Goal: Task Accomplishment & Management: Use online tool/utility

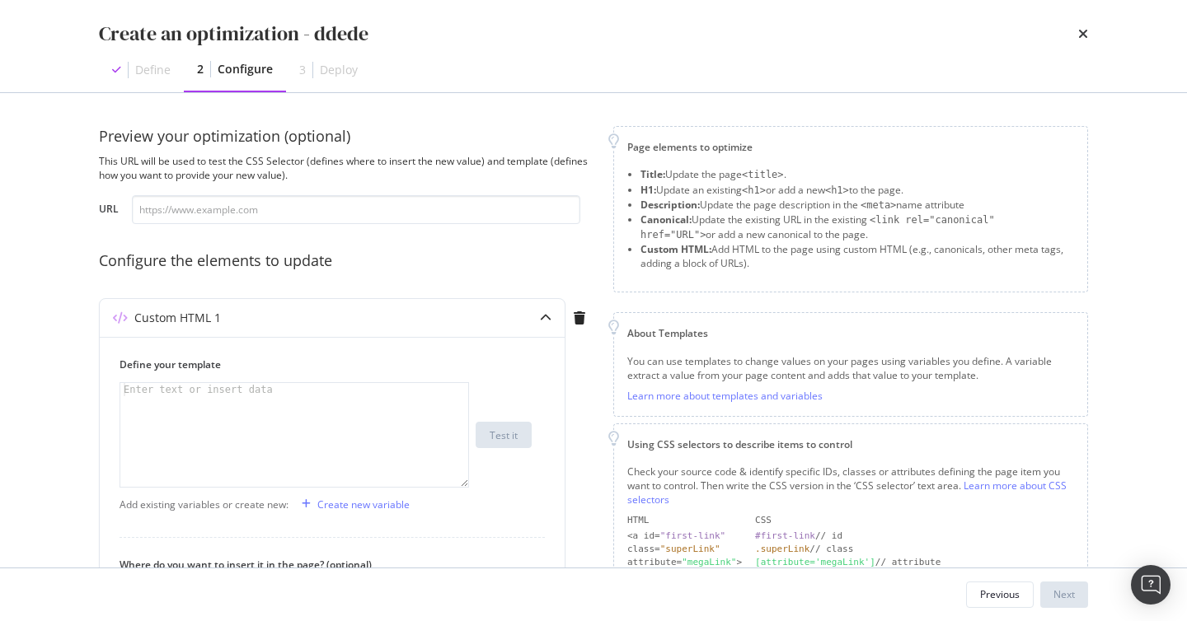
click at [1088, 40] on div "Create an optimization - ddede Define 2 Configure 3 Deploy" at bounding box center [593, 46] width 1055 height 92
click at [1083, 30] on icon "times" at bounding box center [1083, 33] width 10 height 13
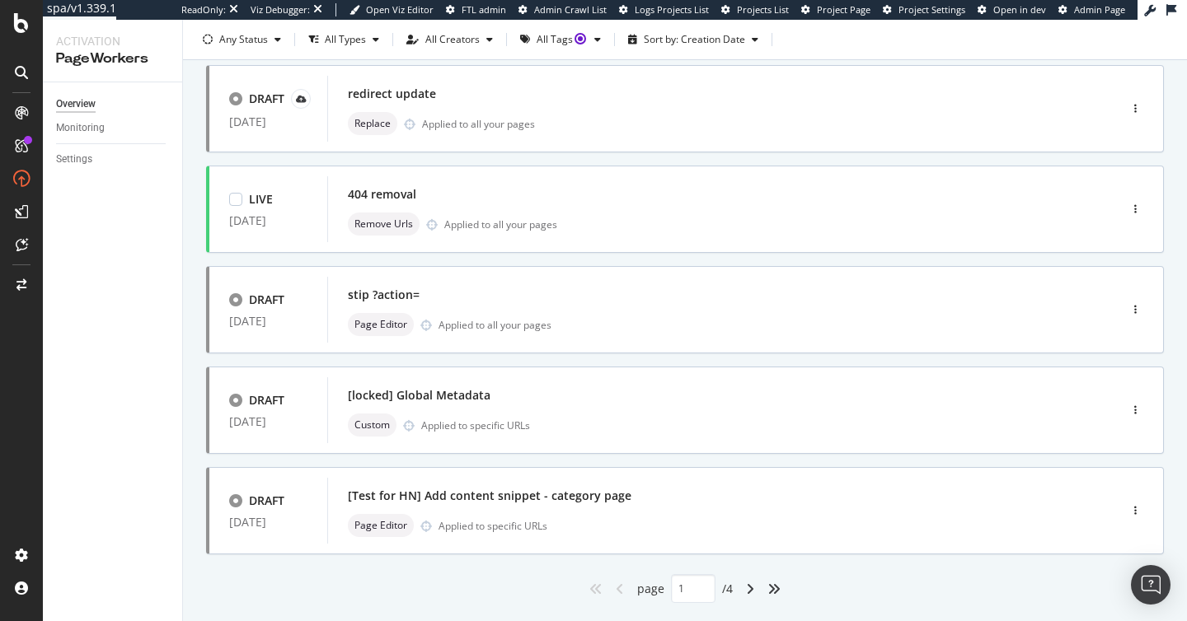
scroll to position [647, 0]
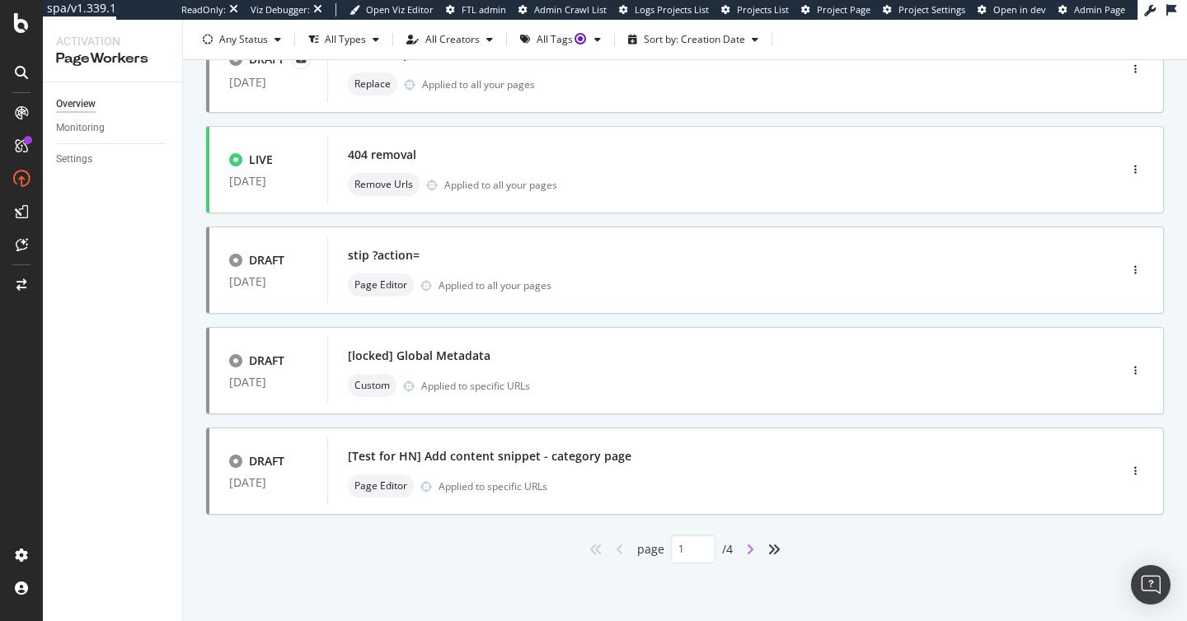
click at [750, 554] on icon "angle-right" at bounding box center [750, 549] width 8 height 13
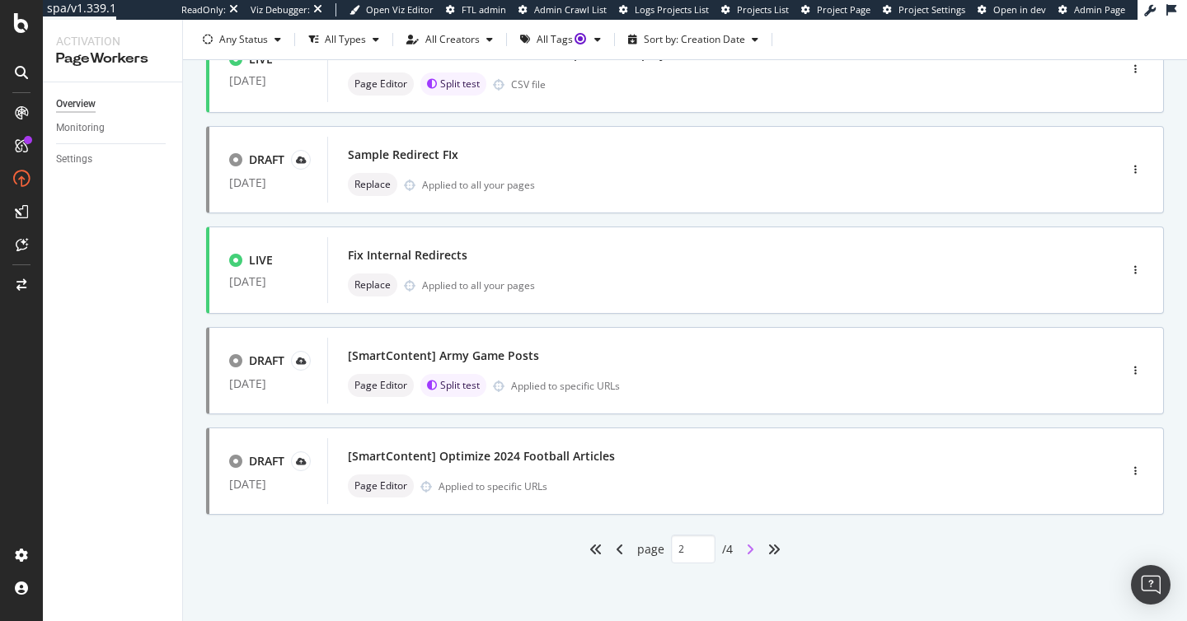
click at [752, 552] on icon "angle-right" at bounding box center [750, 549] width 8 height 13
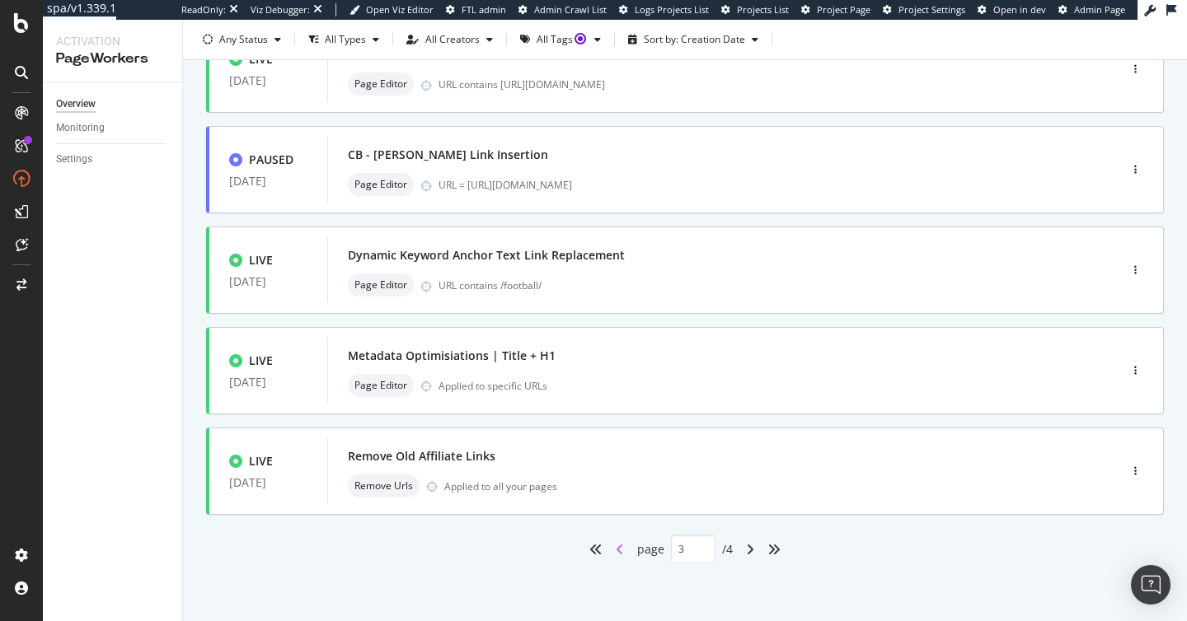
click at [618, 551] on icon "angle-left" at bounding box center [620, 549] width 8 height 13
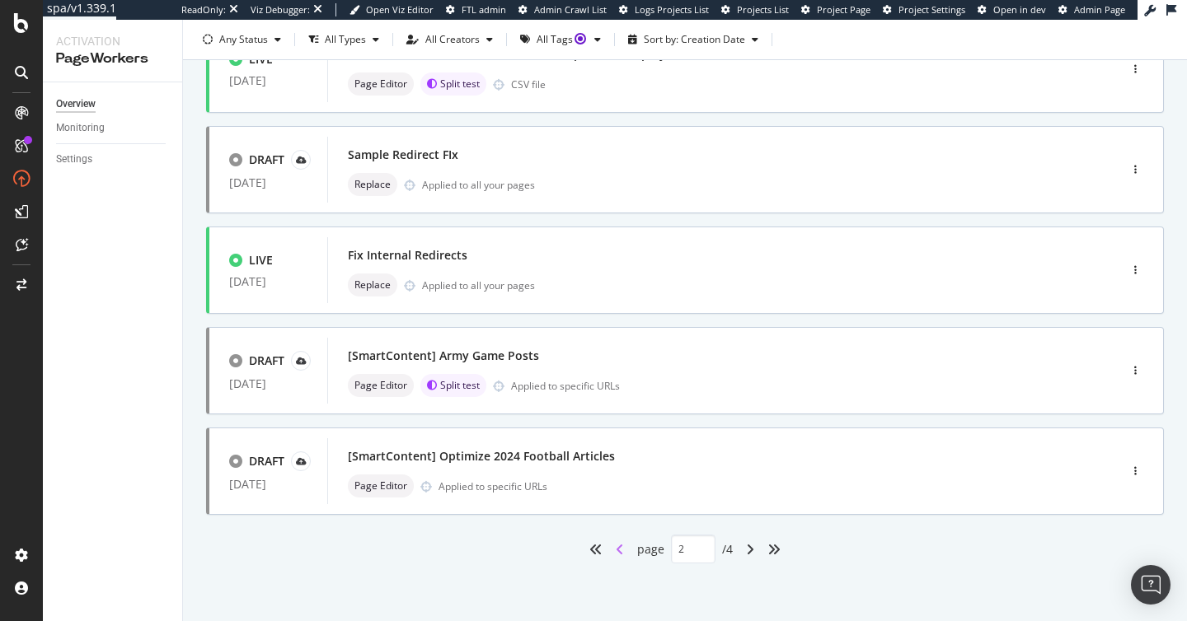
click at [618, 551] on icon "angle-left" at bounding box center [620, 549] width 8 height 13
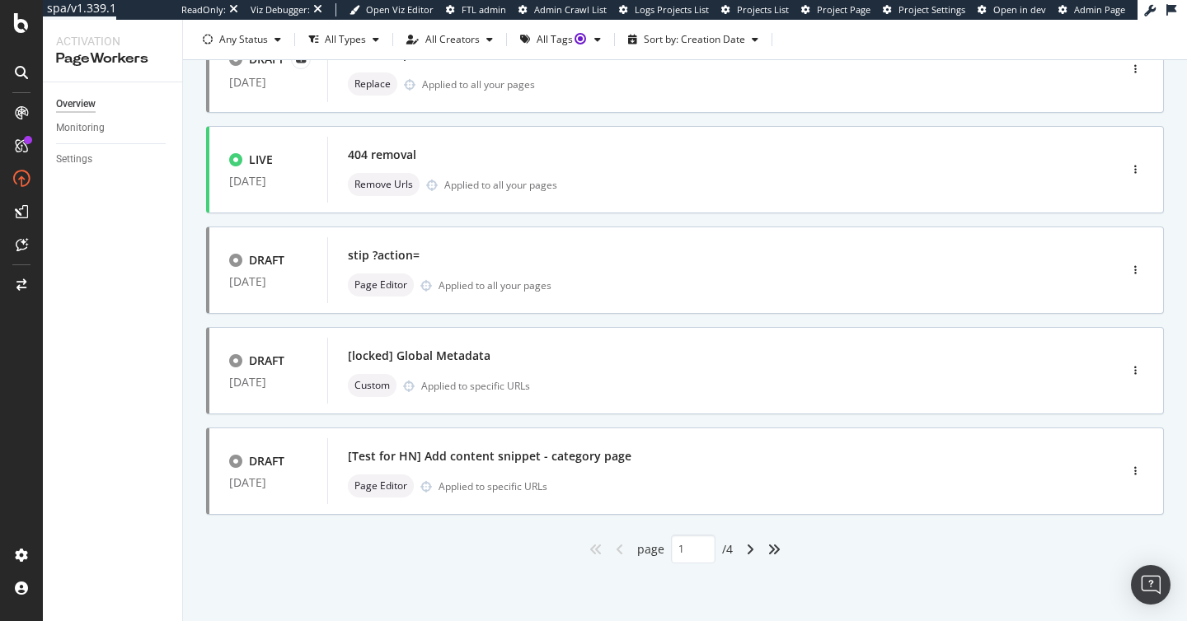
click at [618, 551] on icon "angle-left" at bounding box center [620, 549] width 8 height 13
click at [752, 546] on icon "angle-right" at bounding box center [750, 549] width 8 height 13
type input "2"
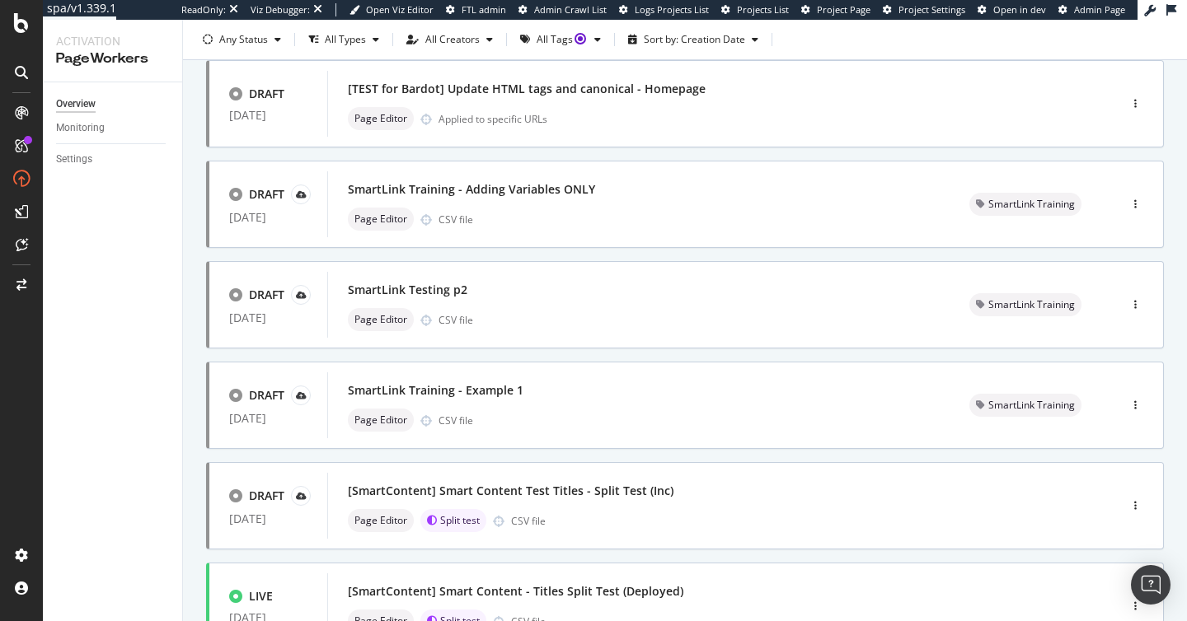
scroll to position [0, 0]
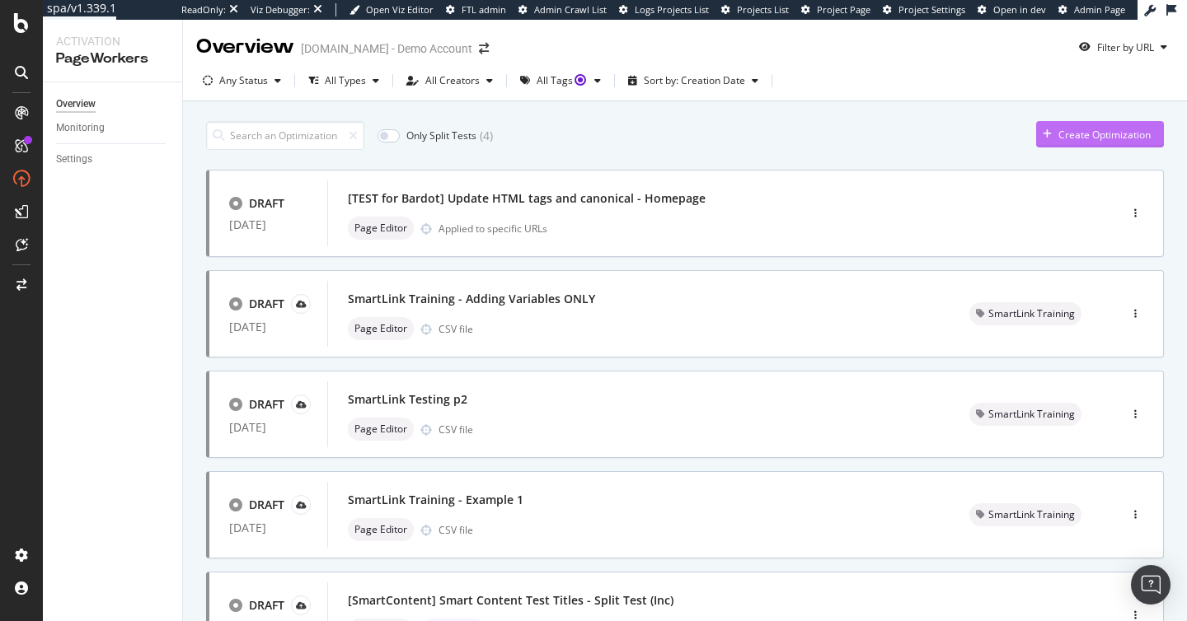
click at [1091, 122] on div "Create Optimization" at bounding box center [1093, 134] width 115 height 25
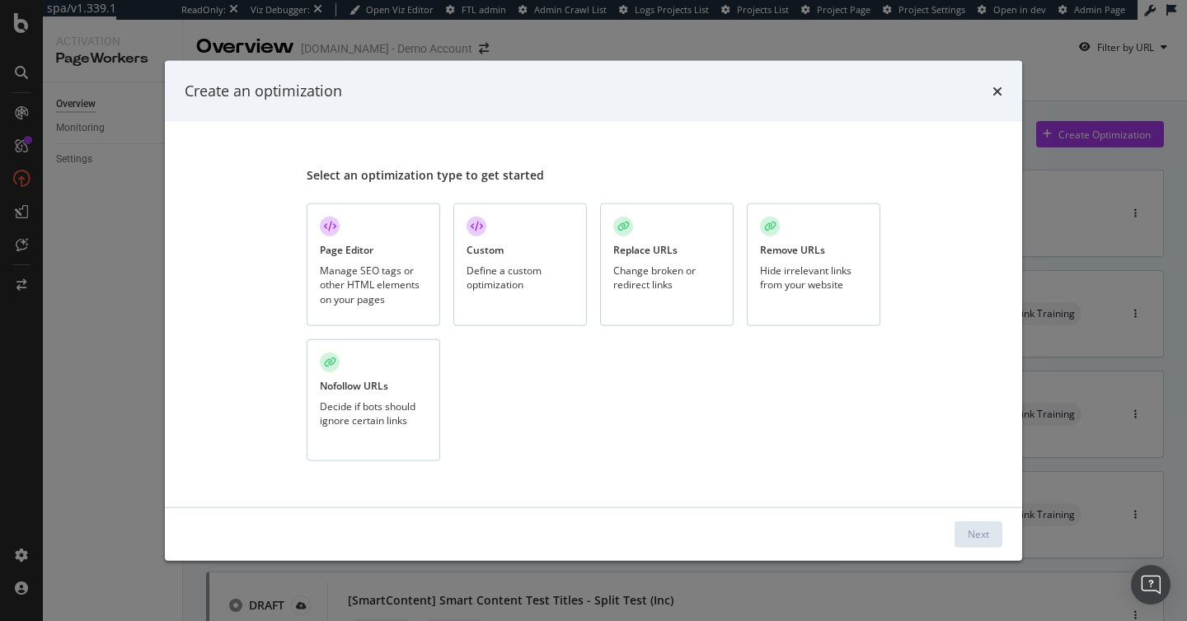
click at [377, 243] on div "Page Editor Manage SEO tags or other HTML elements on your pages" at bounding box center [373, 265] width 133 height 123
click at [985, 539] on div "Next" at bounding box center [977, 534] width 21 height 14
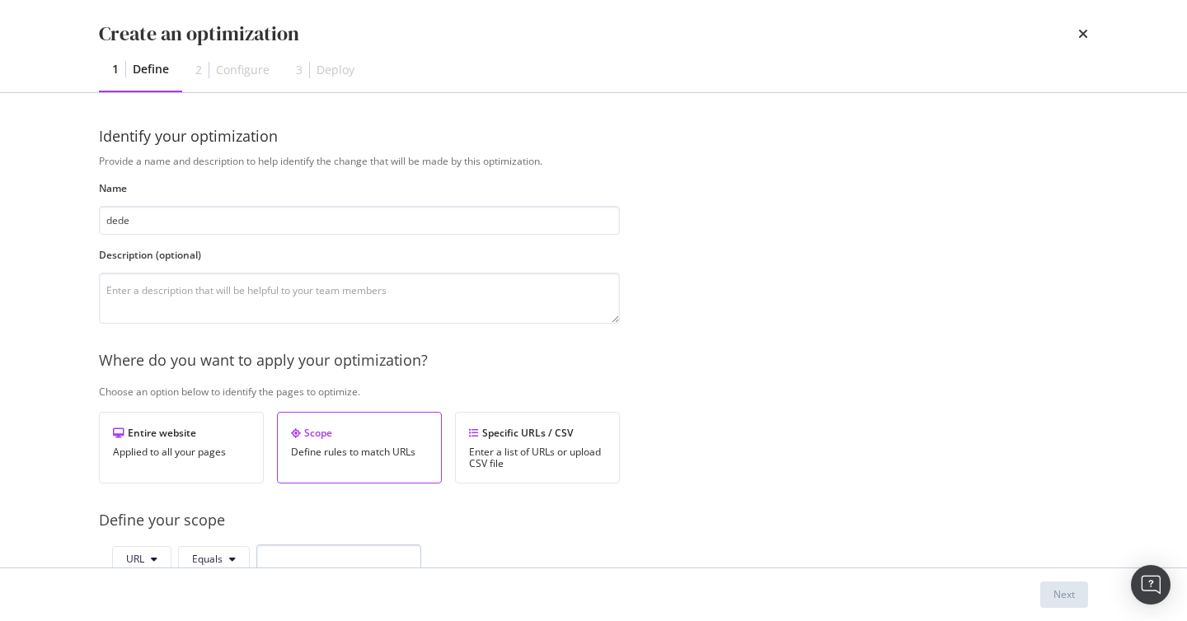
type input "dede"
click at [340, 556] on input "modal" at bounding box center [338, 559] width 165 height 29
type input "de"
click at [1057, 588] on div "Next" at bounding box center [1063, 595] width 21 height 14
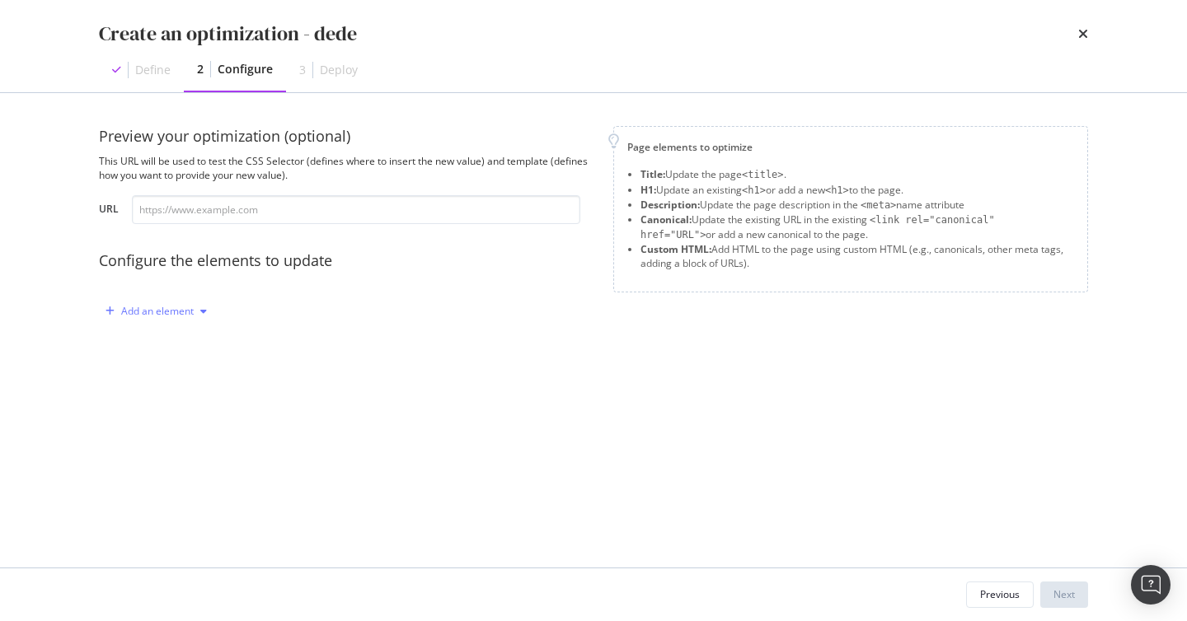
click at [167, 316] on div "Add an element" at bounding box center [157, 312] width 73 height 10
click at [174, 451] on div "Custom HTML" at bounding box center [175, 452] width 65 height 14
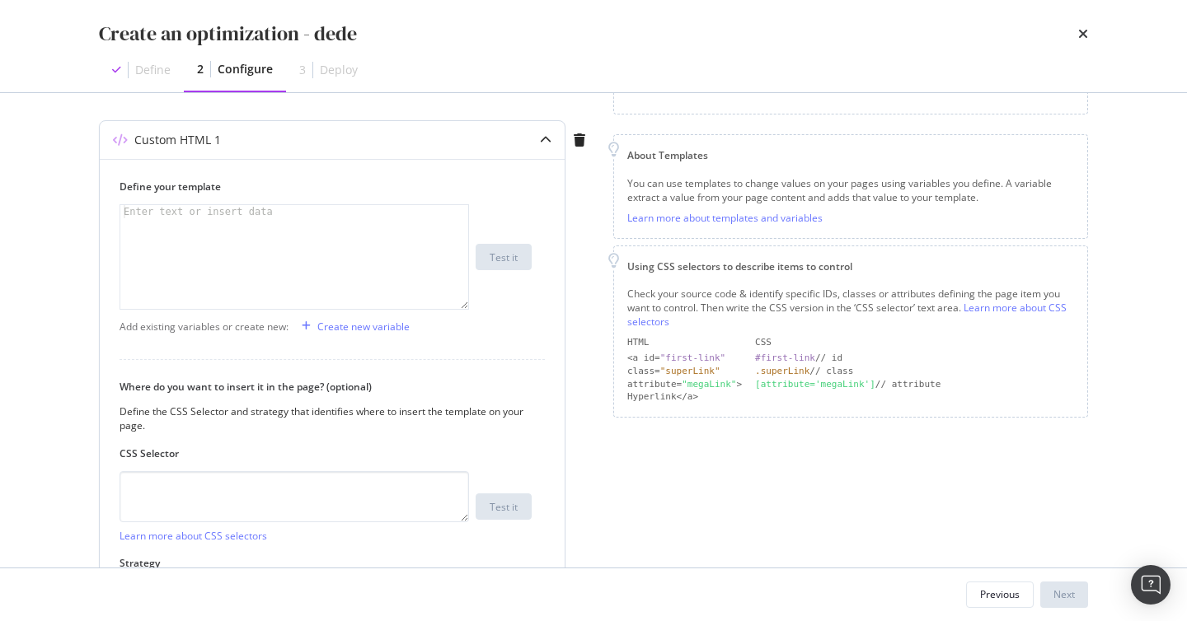
scroll to position [156, 0]
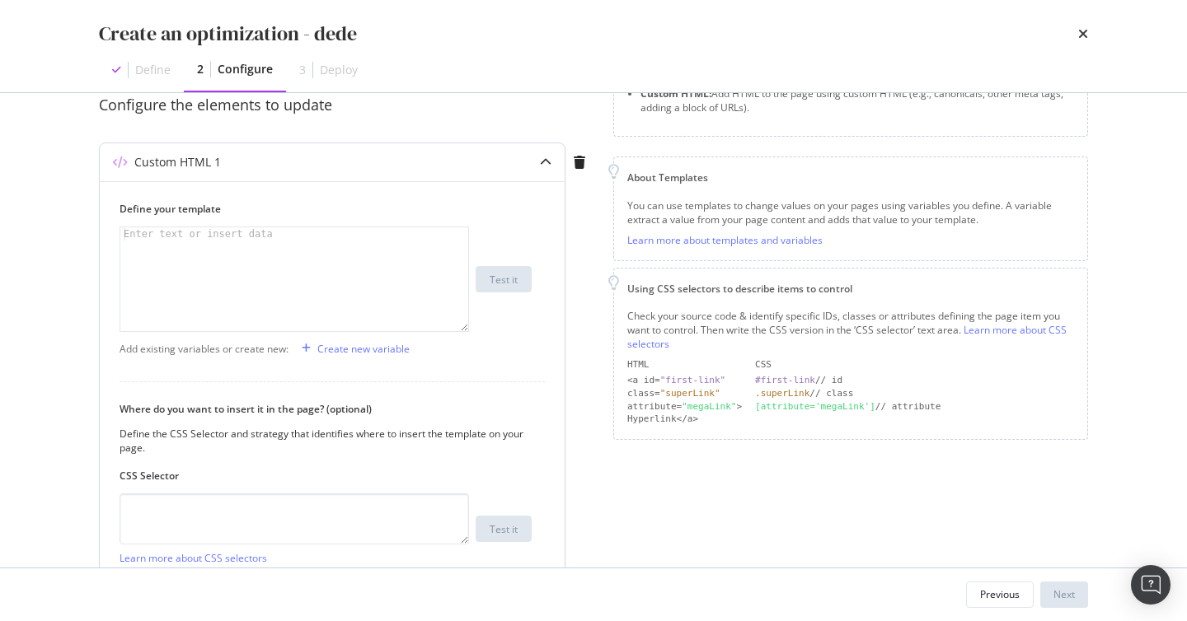
click at [364, 363] on div "Define your template 1 Enter text or insert data XXXXXXXXXXXXXXXXXXXXXXXXXXXXXX…" at bounding box center [332, 415] width 465 height 468
click at [349, 347] on div "Create new variable" at bounding box center [363, 349] width 92 height 14
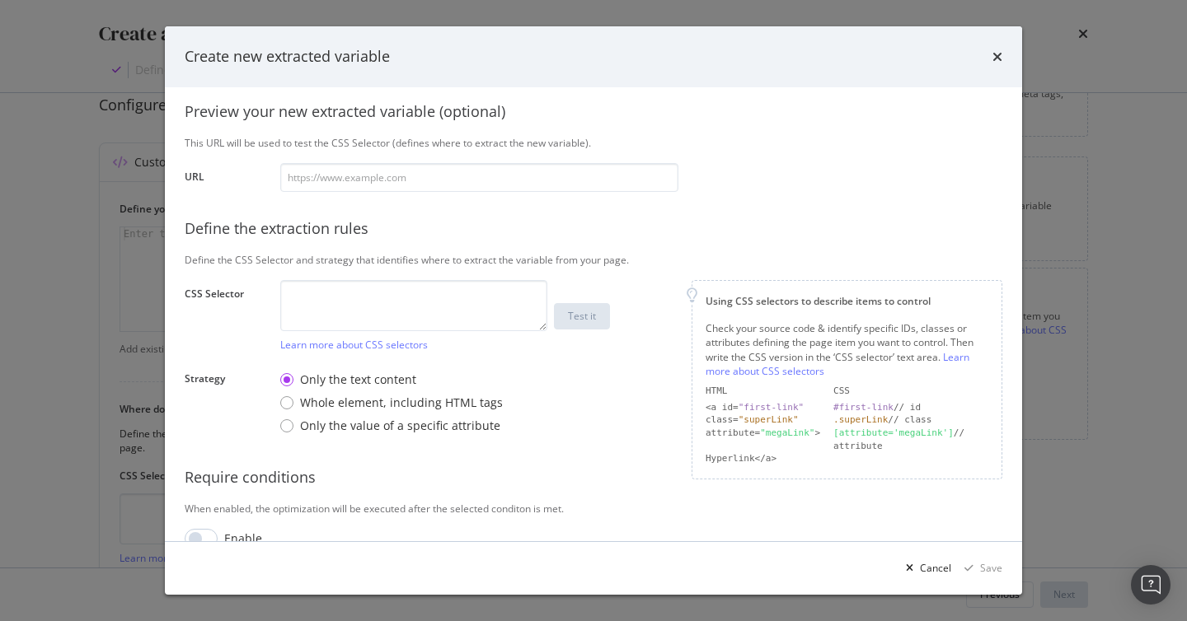
scroll to position [135, 0]
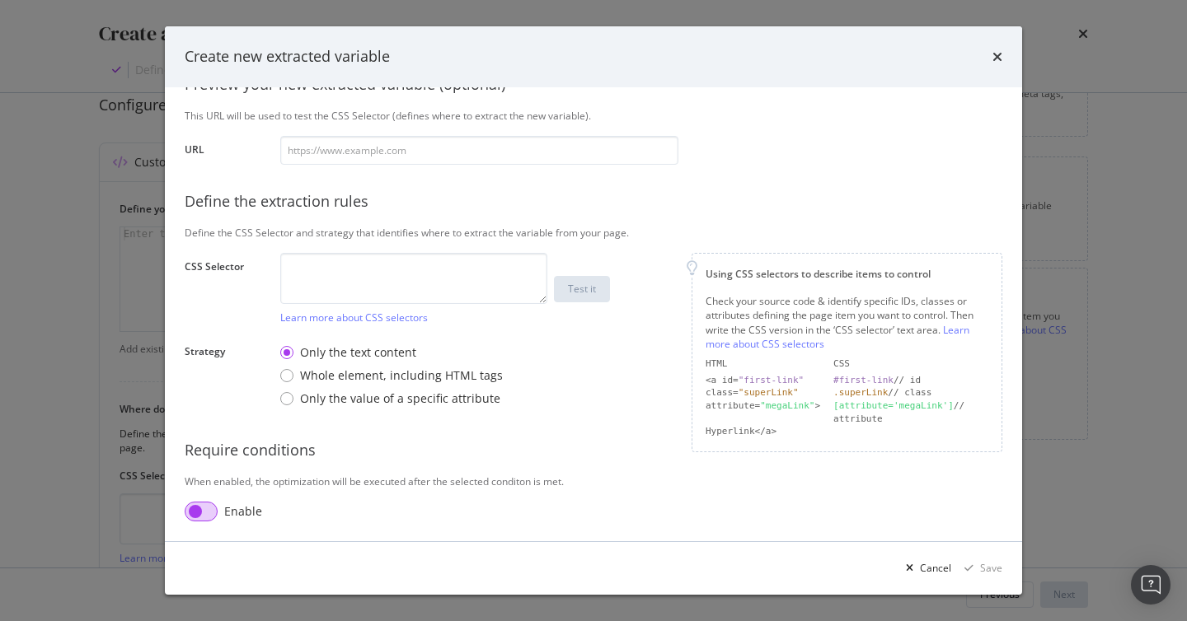
click at [200, 516] on input "modal" at bounding box center [201, 512] width 33 height 20
checkbox input "true"
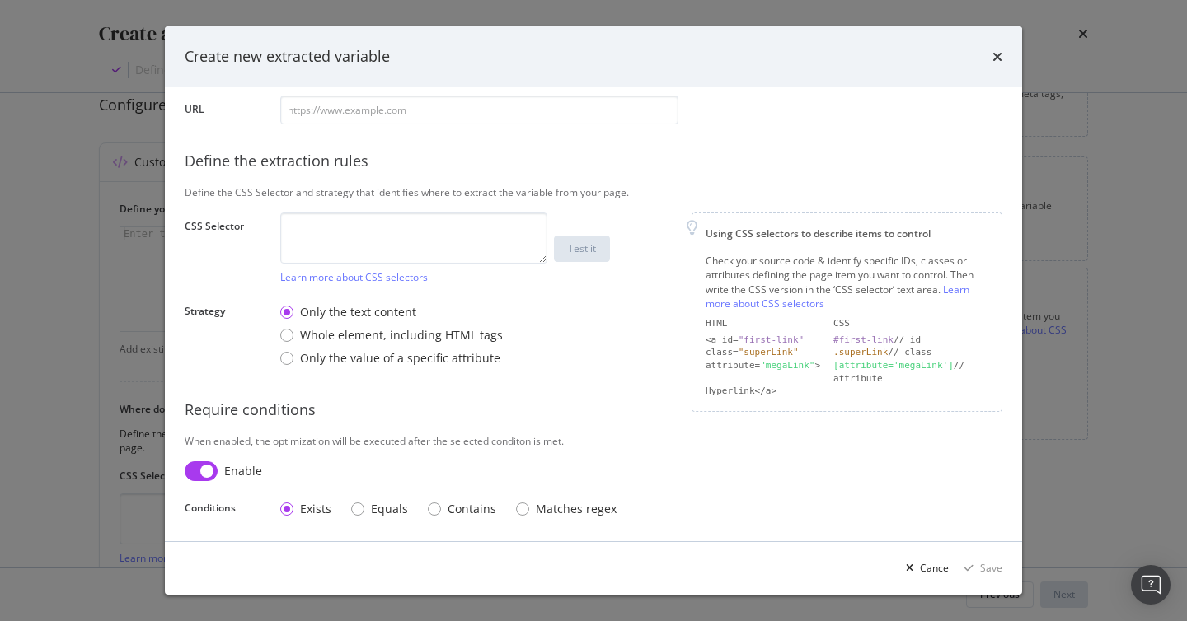
scroll to position [177, 0]
click at [1067, 335] on div "Create new extracted variable Define your variable Name Preview your new extrac…" at bounding box center [593, 310] width 1187 height 621
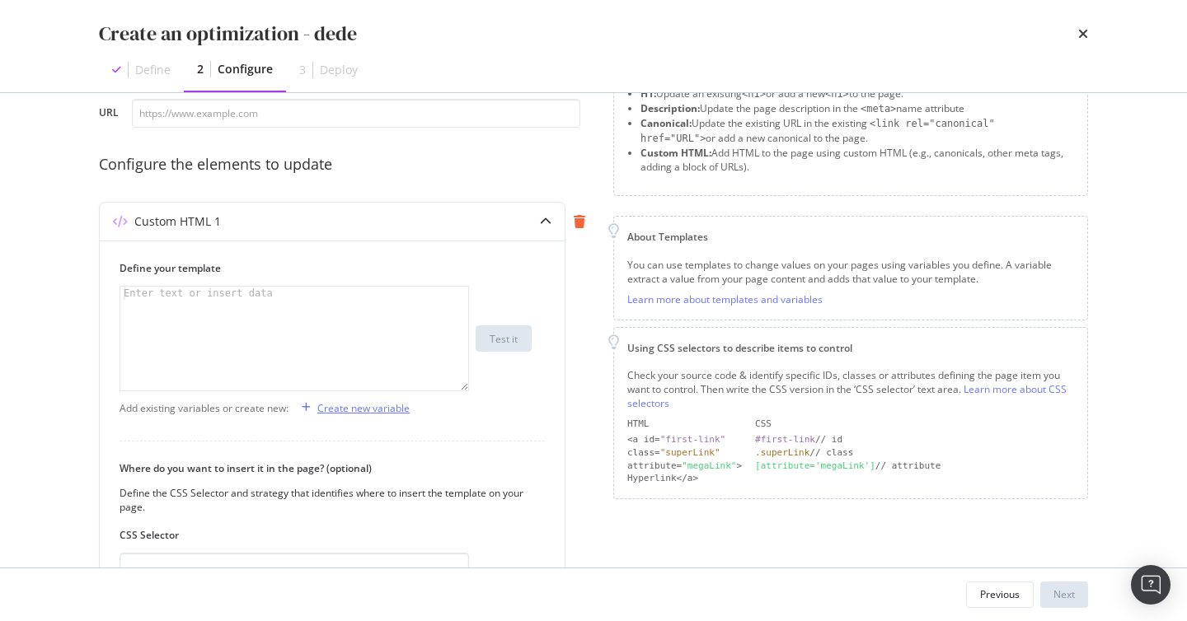
scroll to position [86, 0]
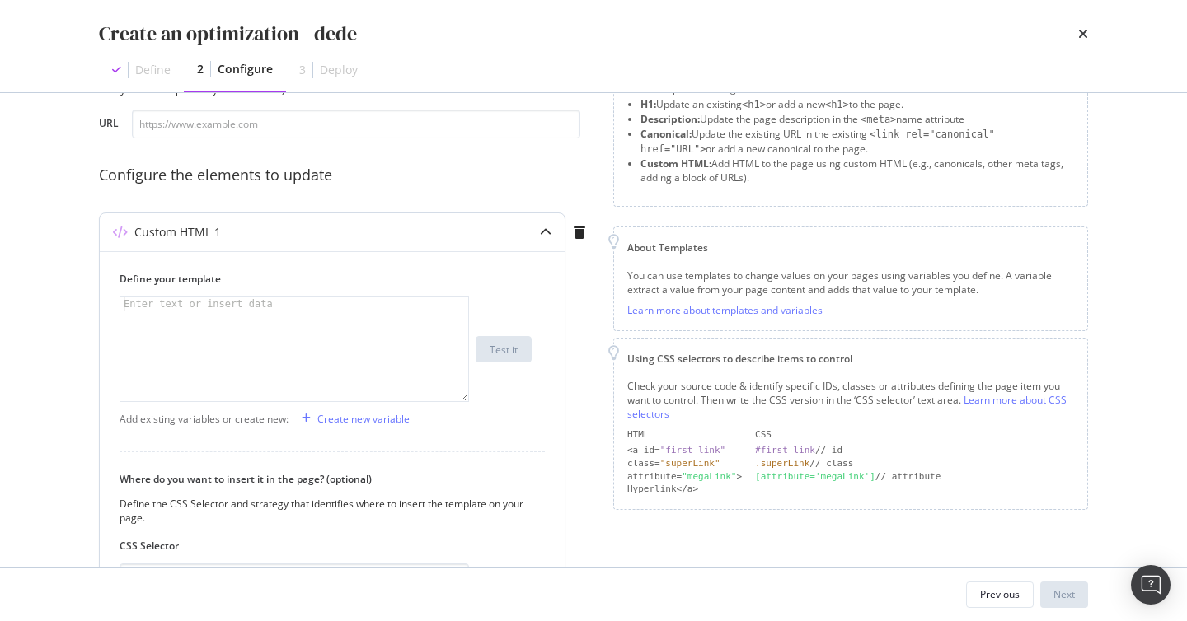
click at [547, 230] on icon "modal" at bounding box center [546, 233] width 12 height 12
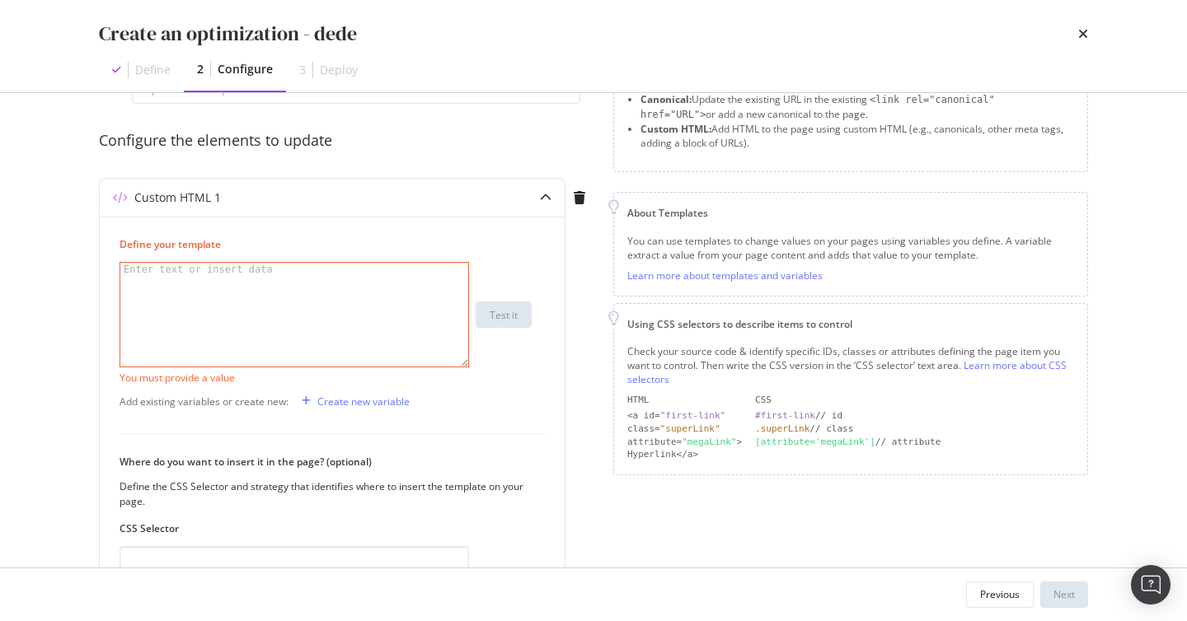
scroll to position [21, 0]
